Goal: Task Accomplishment & Management: Complete application form

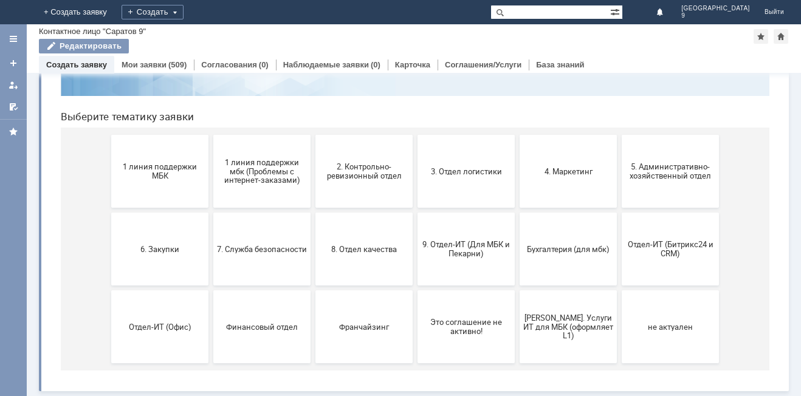
scroll to position [99, 0]
drag, startPoint x: 796, startPoint y: 124, endPoint x: 692, endPoint y: 254, distance: 166.9
click at [455, 252] on span "9. Отдел-ИТ (Для МБК и Пекарни)" at bounding box center [466, 249] width 90 height 18
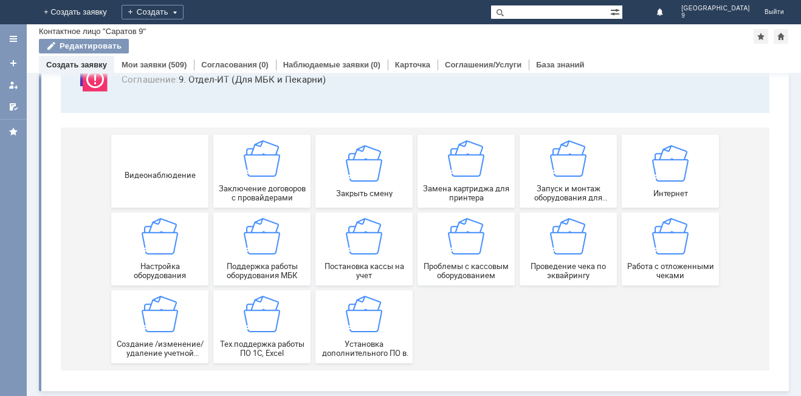
scroll to position [101, 0]
click at [672, 256] on div "Работа с отложенными чеками" at bounding box center [670, 249] width 90 height 62
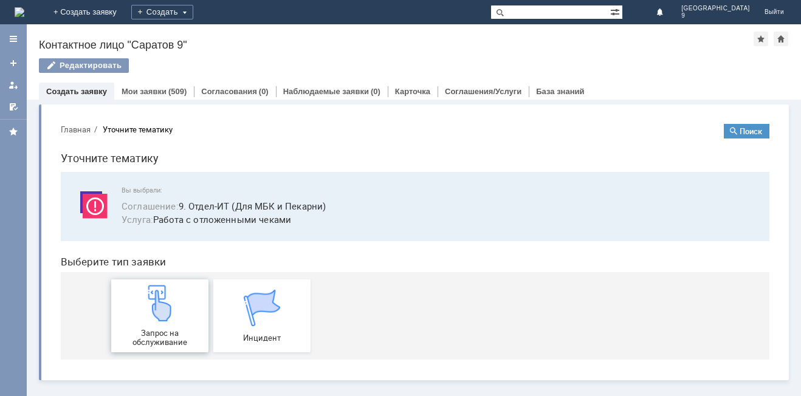
click at [174, 320] on img at bounding box center [160, 303] width 36 height 36
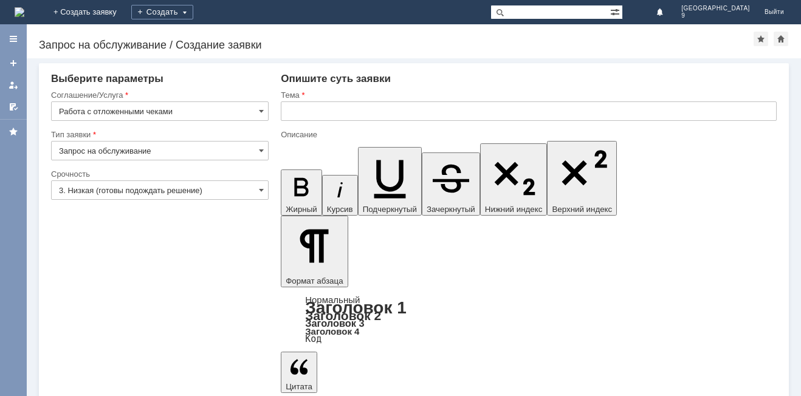
click at [397, 121] on div at bounding box center [529, 125] width 496 height 9
click at [395, 115] on input "text" at bounding box center [529, 110] width 496 height 19
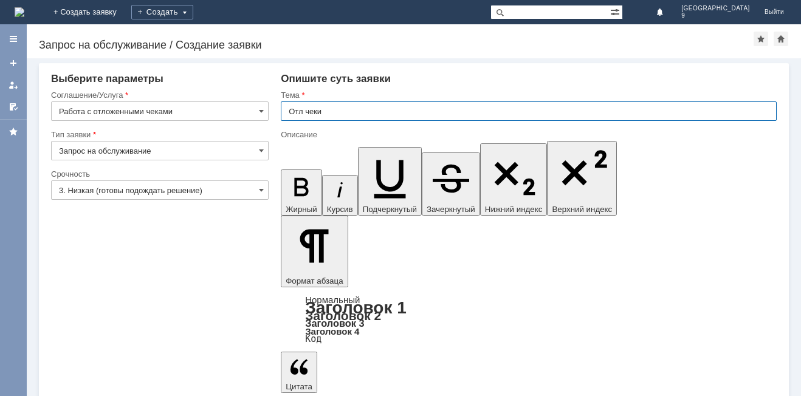
type input "Отл чеки"
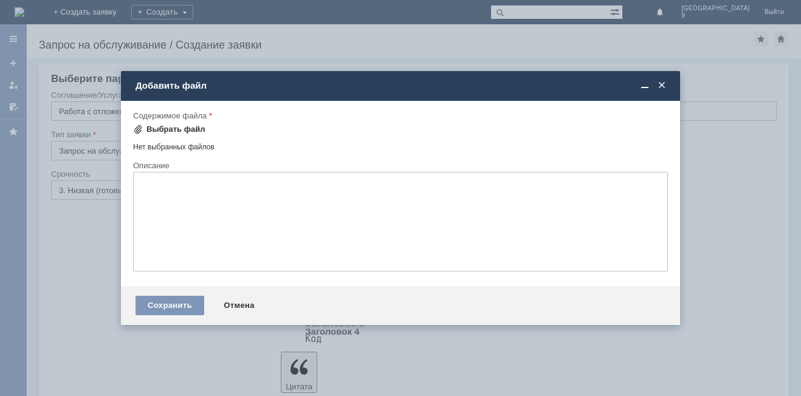
click at [177, 127] on div "Выбрать файл" at bounding box center [175, 130] width 59 height 10
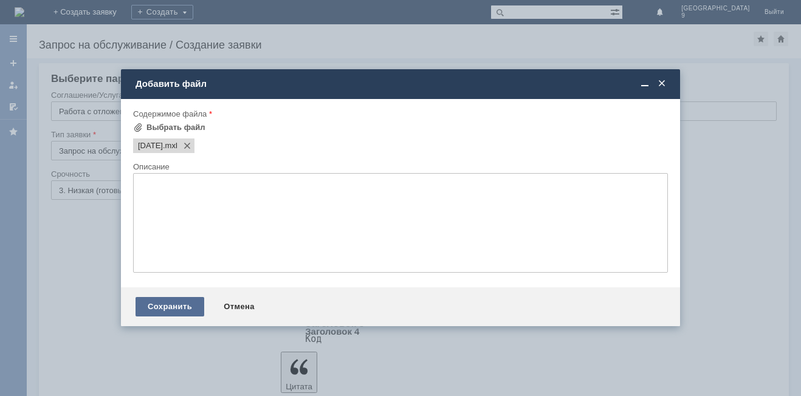
click at [157, 303] on div "Сохранить" at bounding box center [170, 306] width 69 height 19
